Goal: Find specific page/section

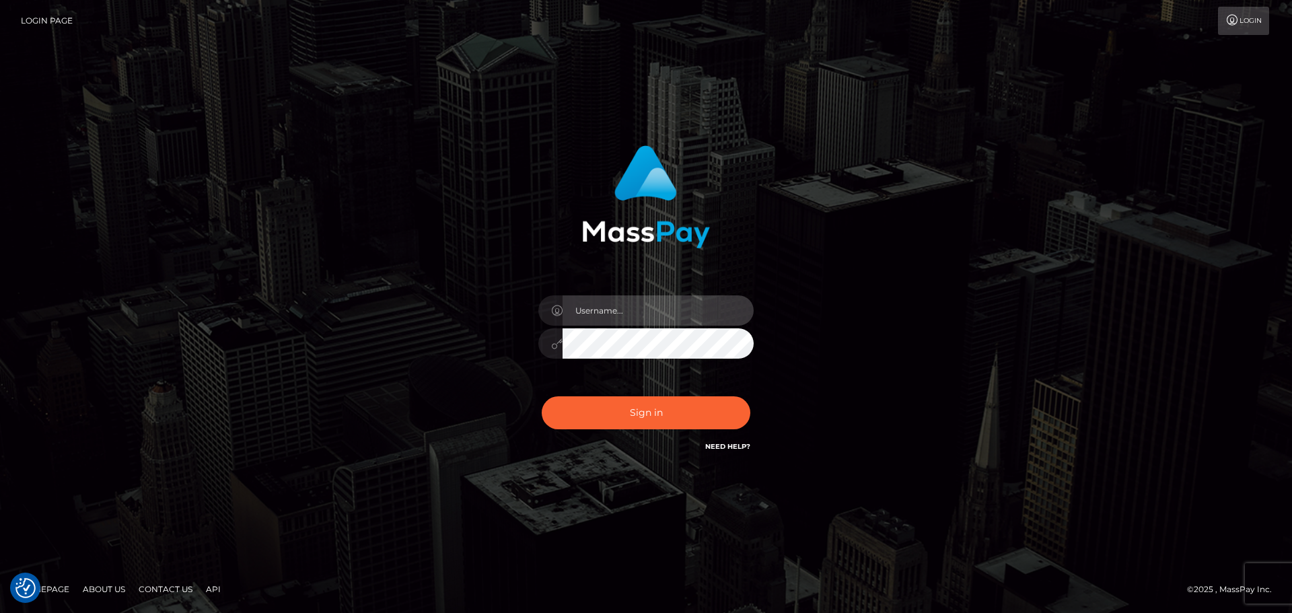
type input "Aurelio.Silversocial"
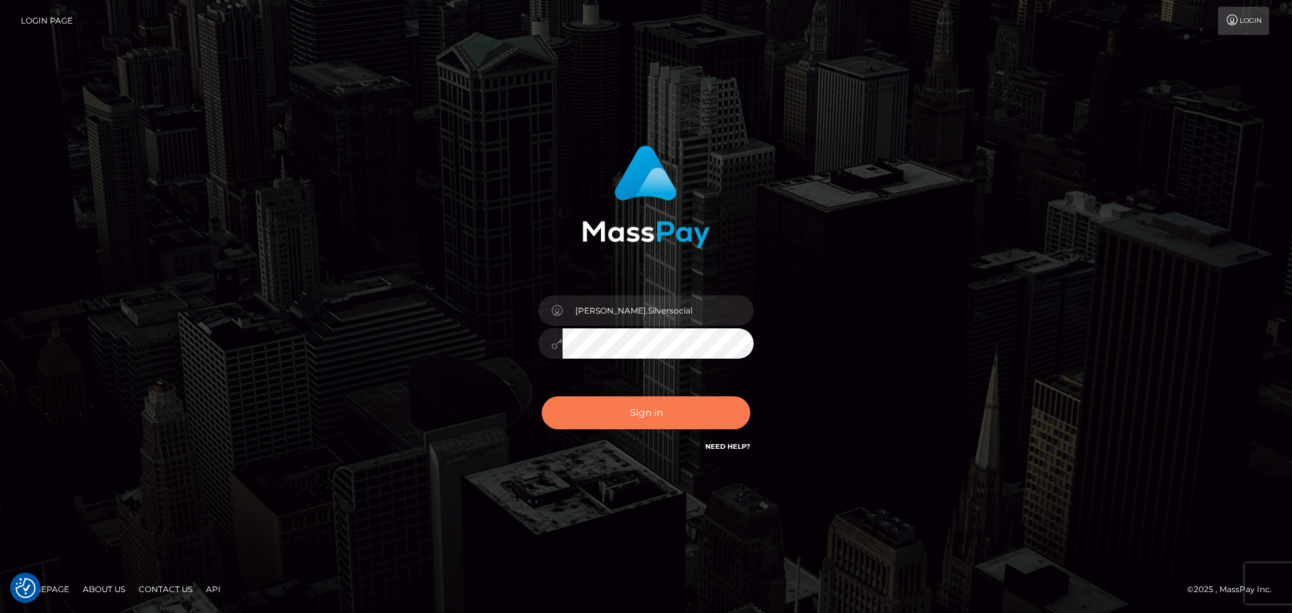
click at [618, 410] on button "Sign in" at bounding box center [646, 412] width 209 height 33
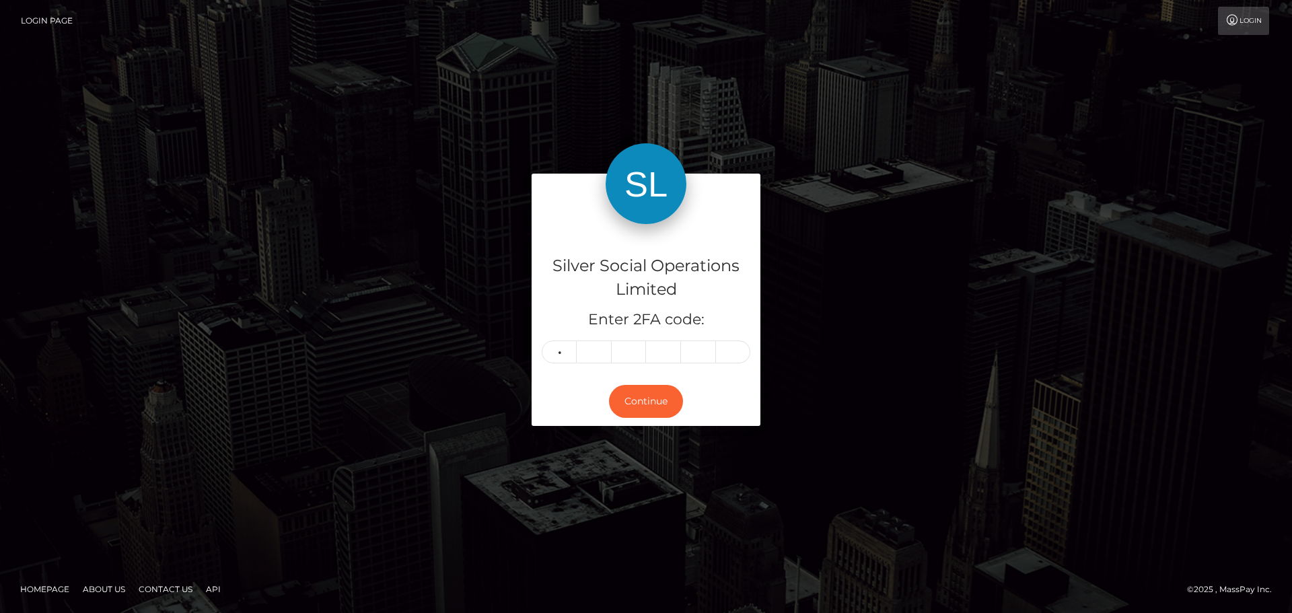
type input "7"
type input "5"
type input "2"
type input "5"
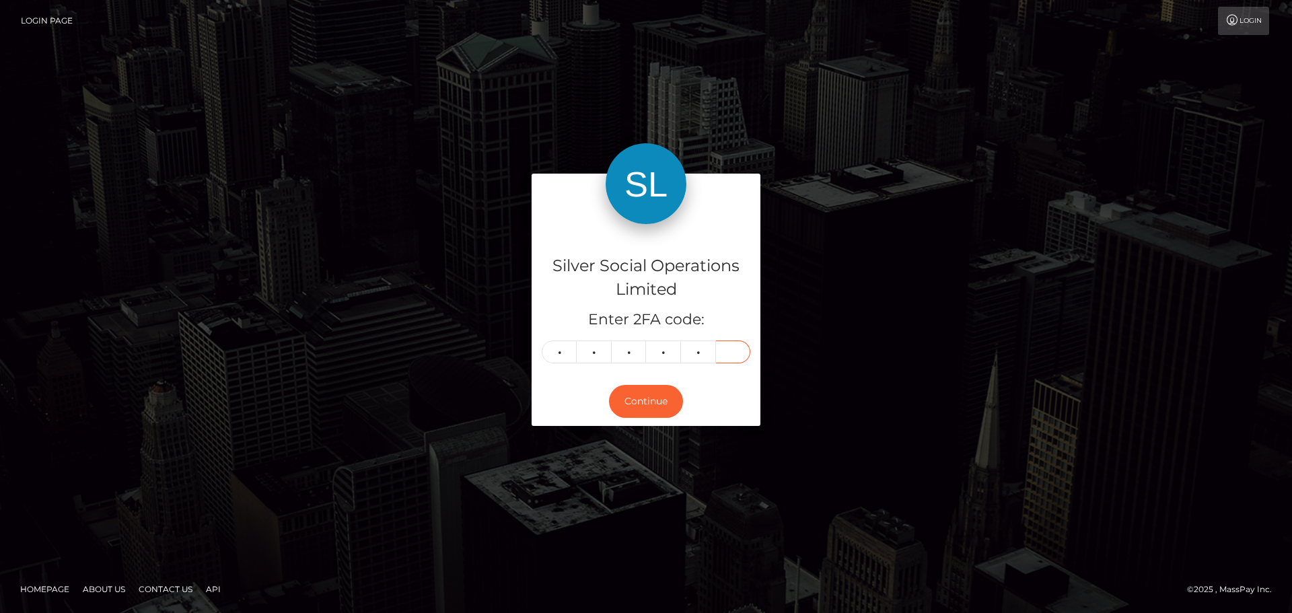
type input "4"
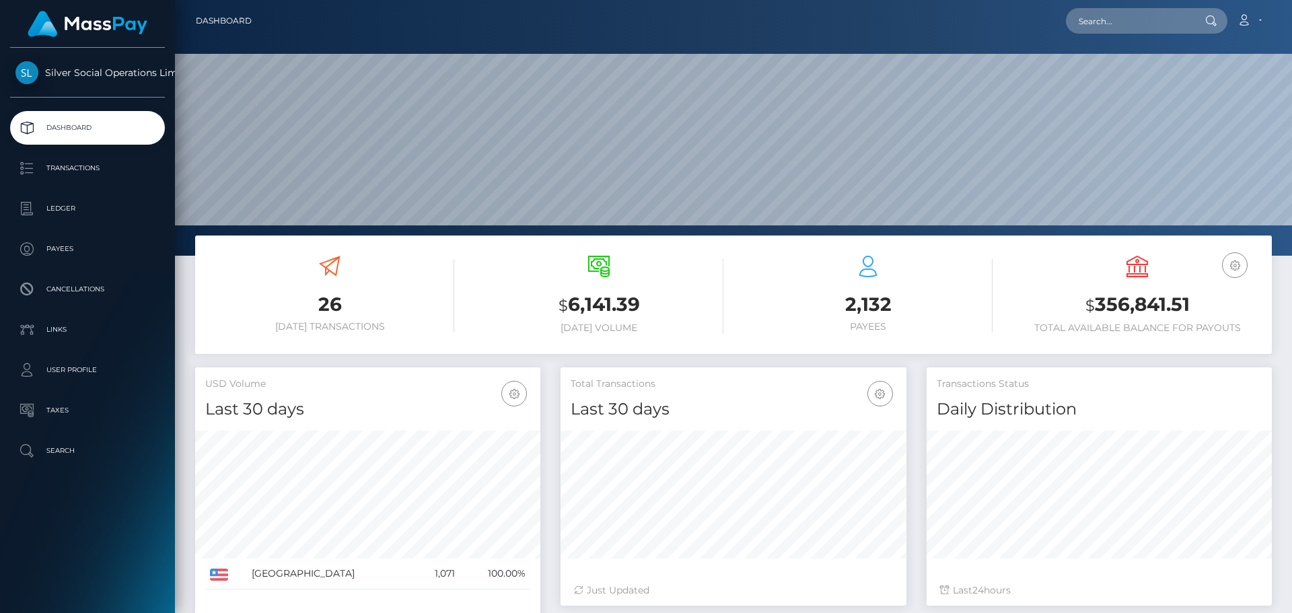
scroll to position [239, 346]
click at [1136, 13] on input "text" at bounding box center [1129, 21] width 126 height 26
paste input "295205748"
click at [1145, 24] on input "295205748" at bounding box center [1129, 21] width 126 height 26
click at [1212, 22] on icon at bounding box center [1210, 20] width 11 height 11
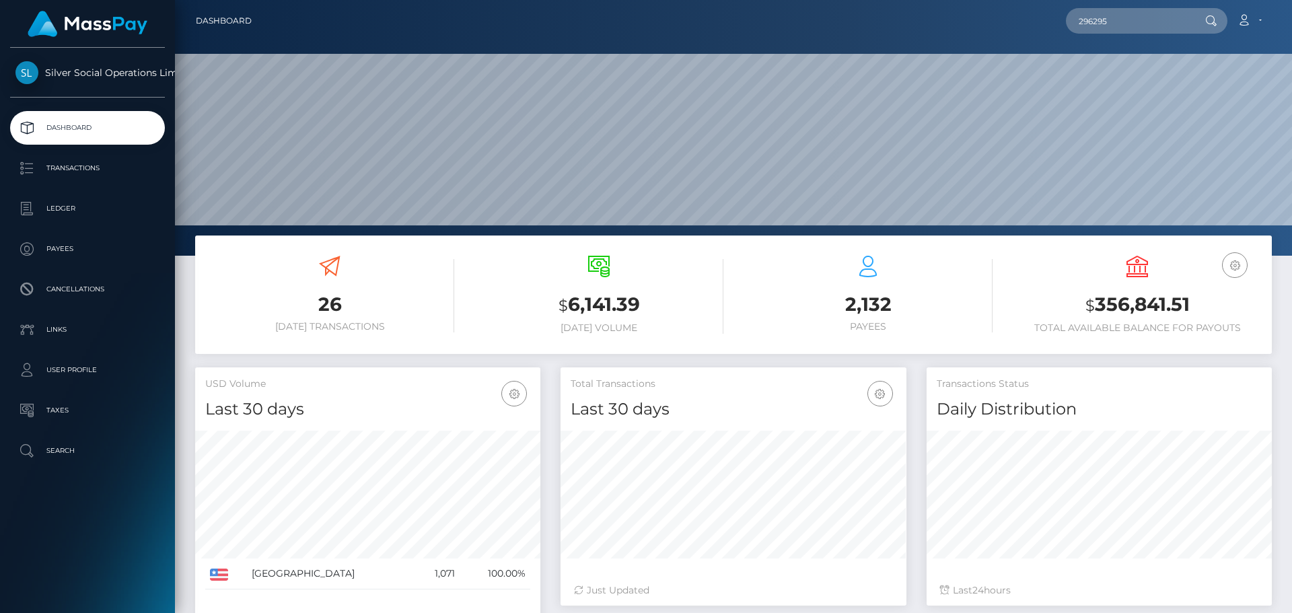
click at [1212, 22] on icon at bounding box center [1210, 20] width 11 height 11
click at [1150, 20] on input "296295" at bounding box center [1129, 21] width 126 height 26
click at [1120, 26] on input "296295" at bounding box center [1129, 21] width 126 height 26
drag, startPoint x: 1141, startPoint y: 18, endPoint x: 1050, endPoint y: 31, distance: 92.4
click at [1050, 31] on div "296295 Loading... Loading... Account Edit Profile Logout" at bounding box center [766, 21] width 1008 height 28
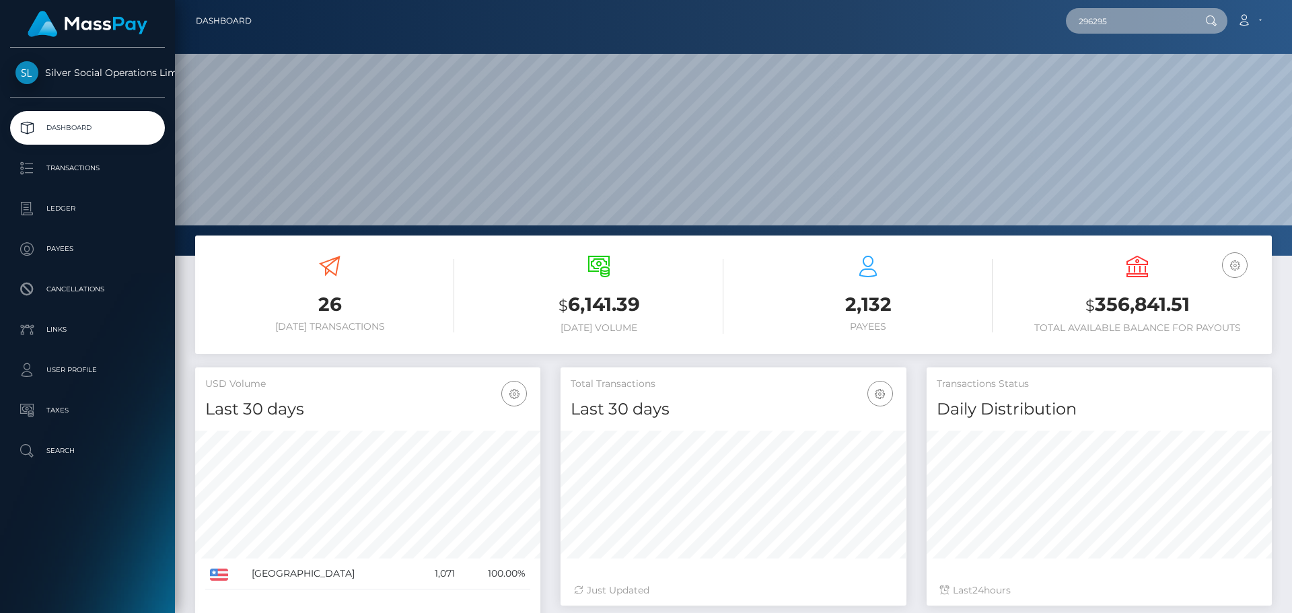
paste input "5205748"
type input "295205748"
